Goal: Task Accomplishment & Management: Manage account settings

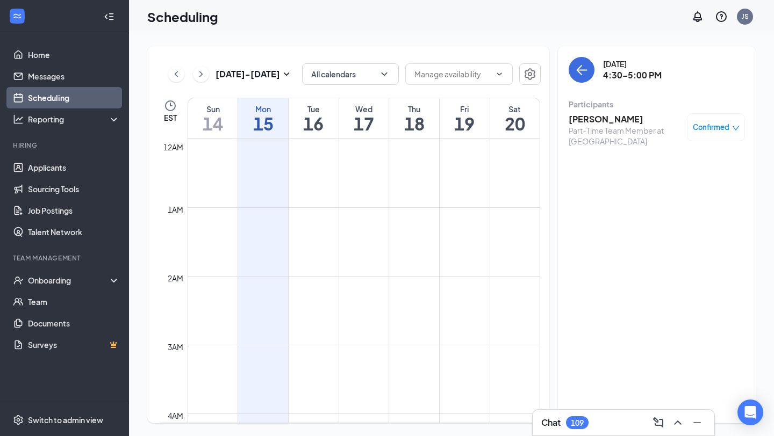
scroll to position [938, 0]
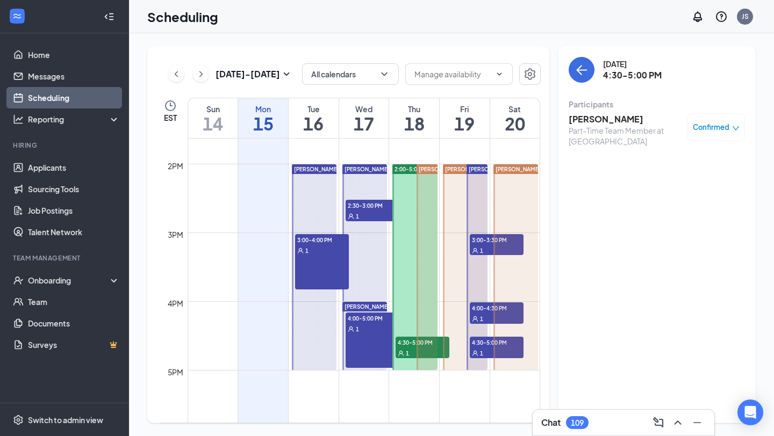
click at [484, 348] on div "1" at bounding box center [497, 353] width 54 height 11
click at [412, 339] on span "4:30-5:00 PM" at bounding box center [422, 342] width 54 height 11
click at [480, 351] on span "1" at bounding box center [481, 354] width 3 height 8
click at [484, 310] on span "4:00-4:30 PM" at bounding box center [497, 308] width 54 height 11
click at [487, 240] on span "3:00-3:30 PM" at bounding box center [497, 239] width 54 height 11
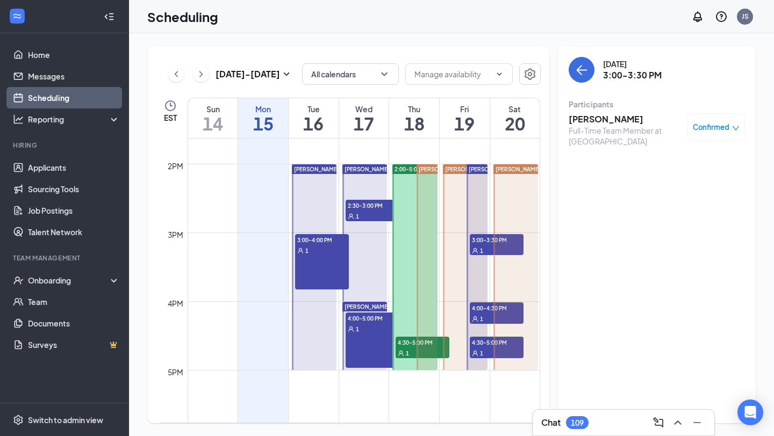
click at [486, 313] on div "1" at bounding box center [497, 318] width 54 height 11
click at [374, 347] on div "4:00-5:00 PM 1" at bounding box center [372, 340] width 54 height 55
click at [374, 214] on div "1" at bounding box center [372, 216] width 54 height 11
click at [297, 270] on div "3:00-4:00 PM 1" at bounding box center [322, 262] width 54 height 56
click at [408, 348] on div "1" at bounding box center [422, 353] width 54 height 11
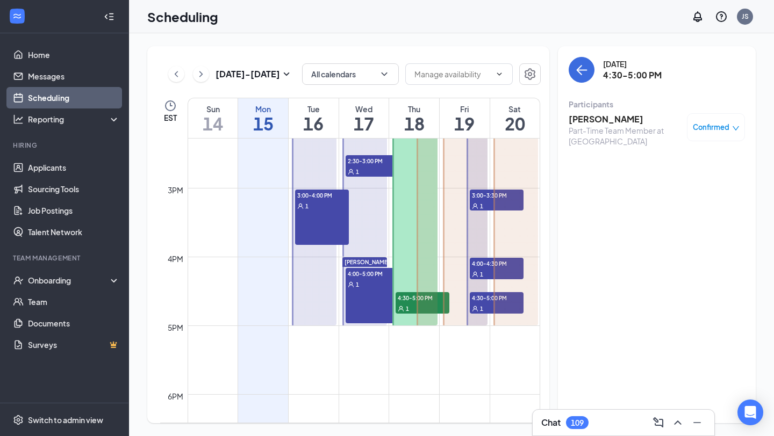
scroll to position [986, 0]
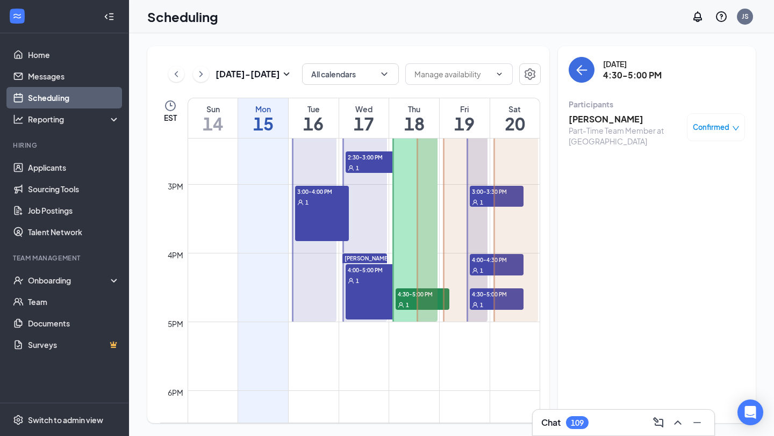
click at [627, 132] on div "Part-Time Team Member at [GEOGRAPHIC_DATA]" at bounding box center [624, 135] width 113 height 21
click at [647, 119] on h3 "[PERSON_NAME]" at bounding box center [624, 119] width 113 height 12
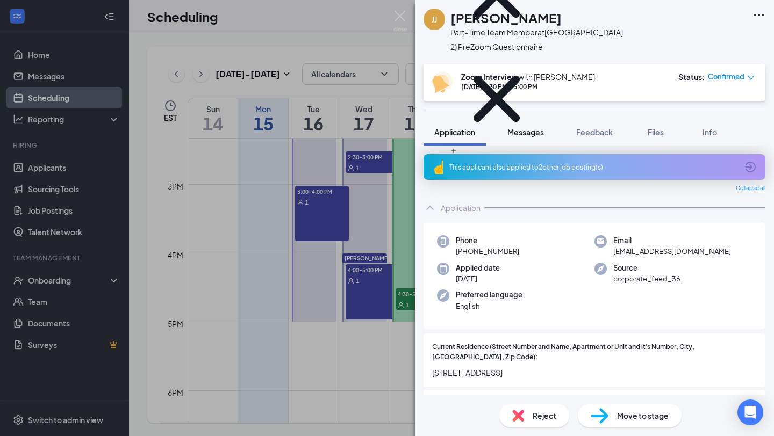
click at [536, 134] on span "Messages" at bounding box center [525, 132] width 37 height 10
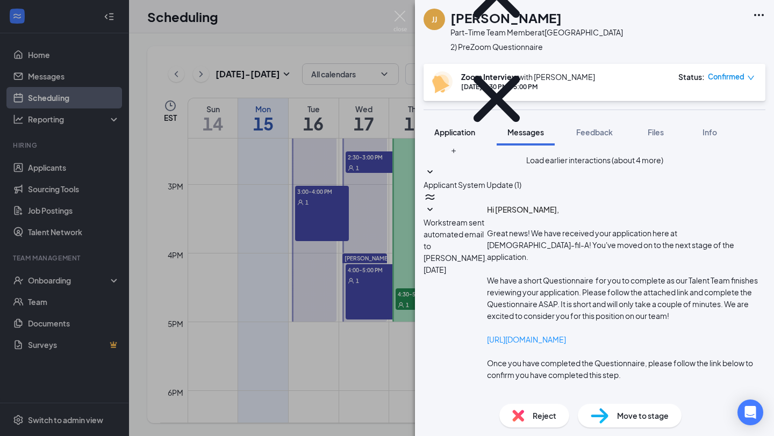
click at [453, 136] on span "Application" at bounding box center [454, 132] width 41 height 10
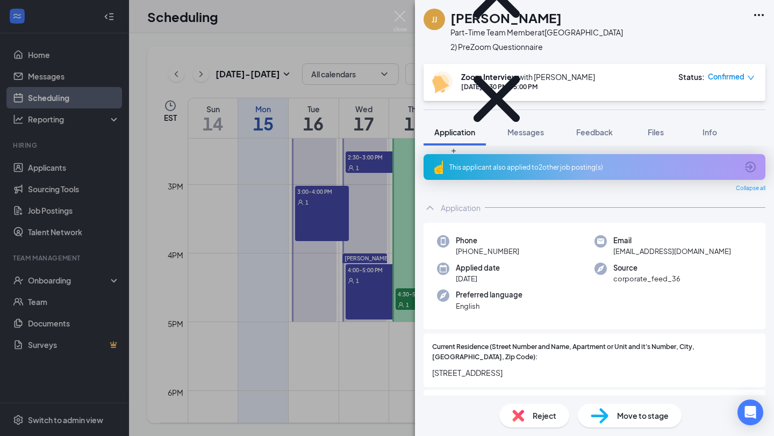
click at [330, 39] on div "[PERSON_NAME] [PERSON_NAME] Part-Time Team Member at [GEOGRAPHIC_DATA] C Under …" at bounding box center [387, 218] width 774 height 436
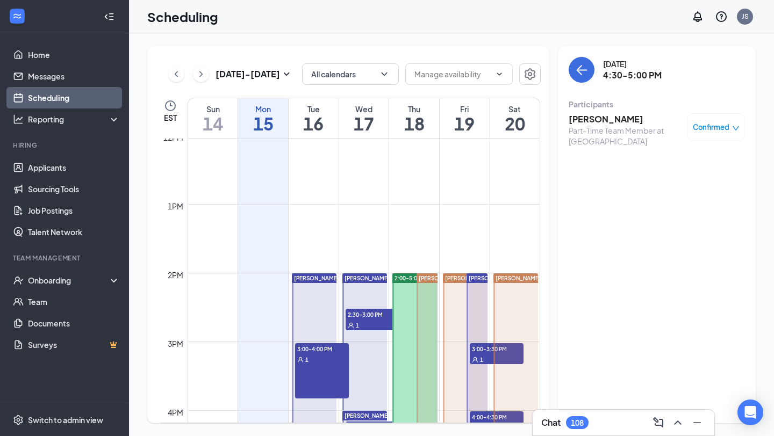
scroll to position [801, 0]
